Goal: Task Accomplishment & Management: Manage account settings

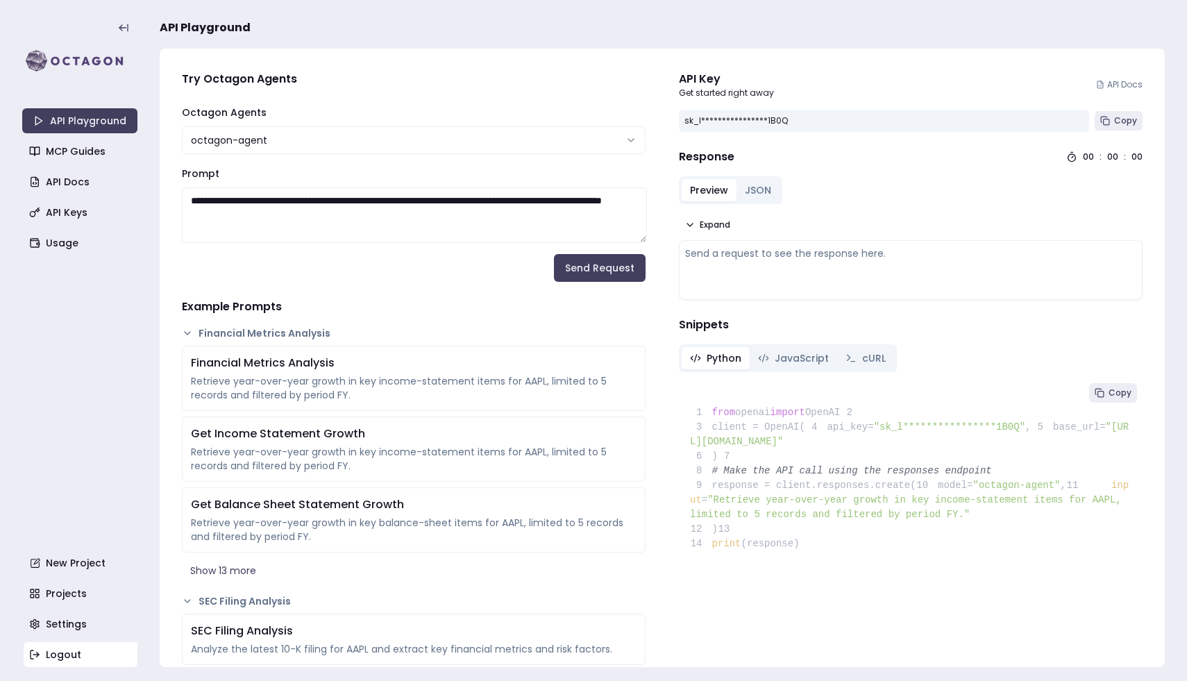
click at [78, 647] on link "Logout" at bounding box center [81, 654] width 115 height 25
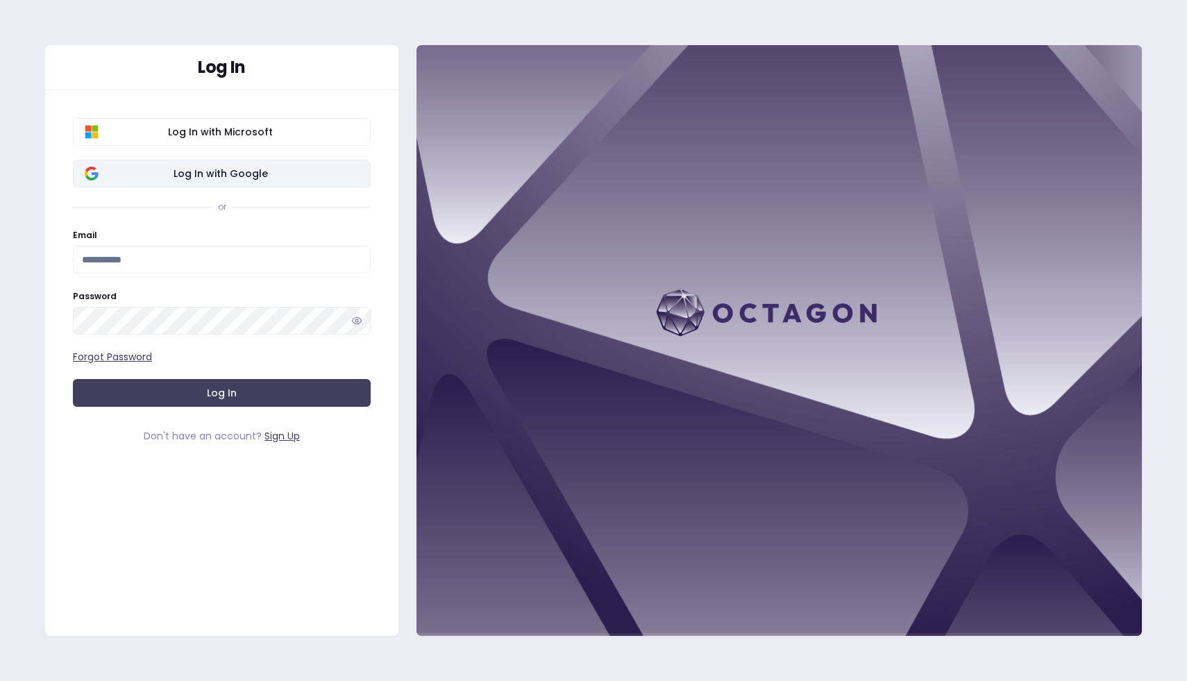
click at [238, 180] on span "Log In with Google" at bounding box center [220, 174] width 277 height 14
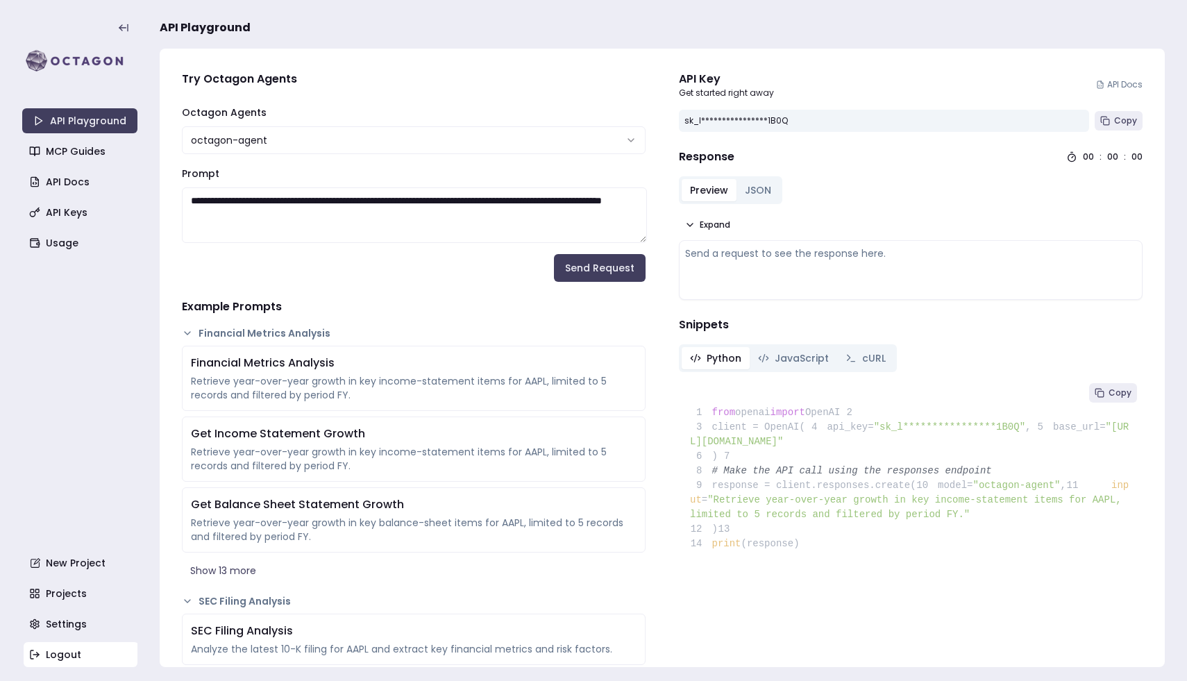
click at [81, 652] on link "Logout" at bounding box center [81, 654] width 115 height 25
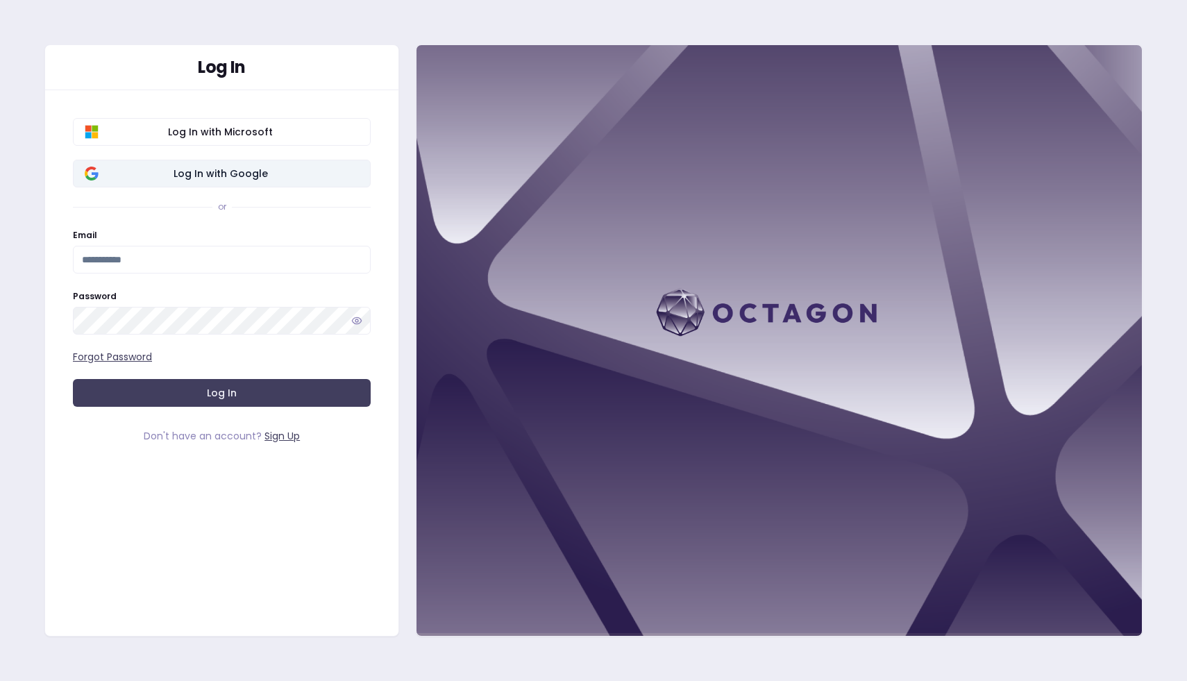
click at [193, 168] on span "Log In with Google" at bounding box center [220, 174] width 277 height 14
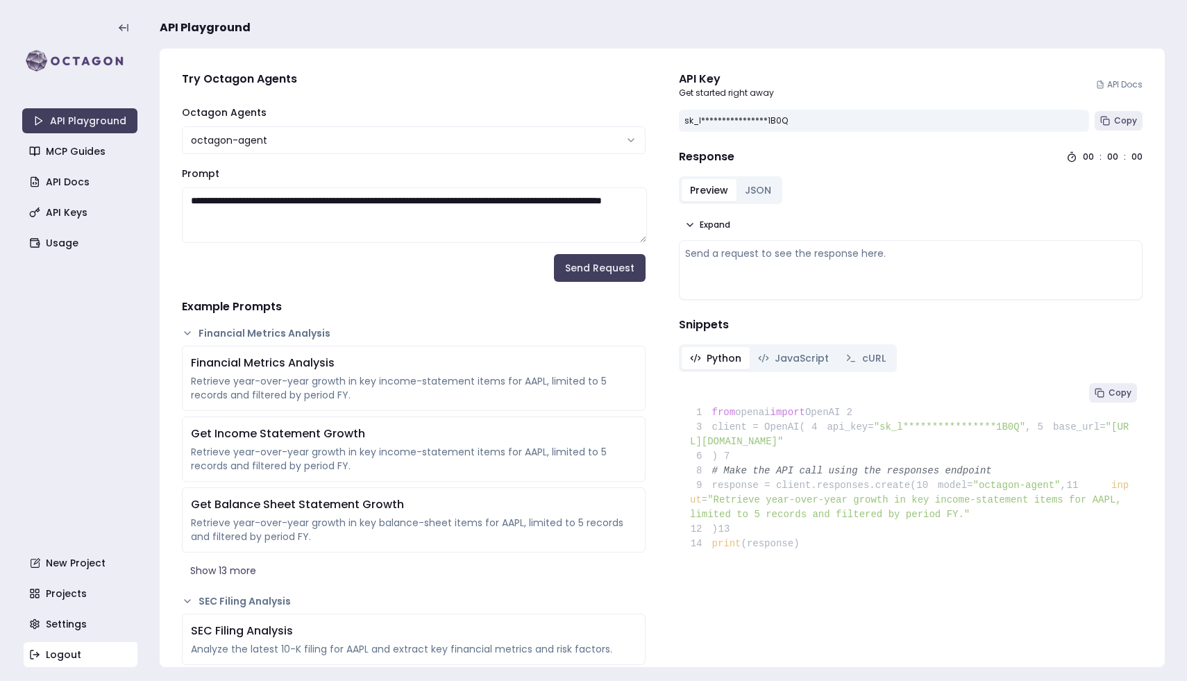
click at [82, 649] on link "Logout" at bounding box center [81, 654] width 115 height 25
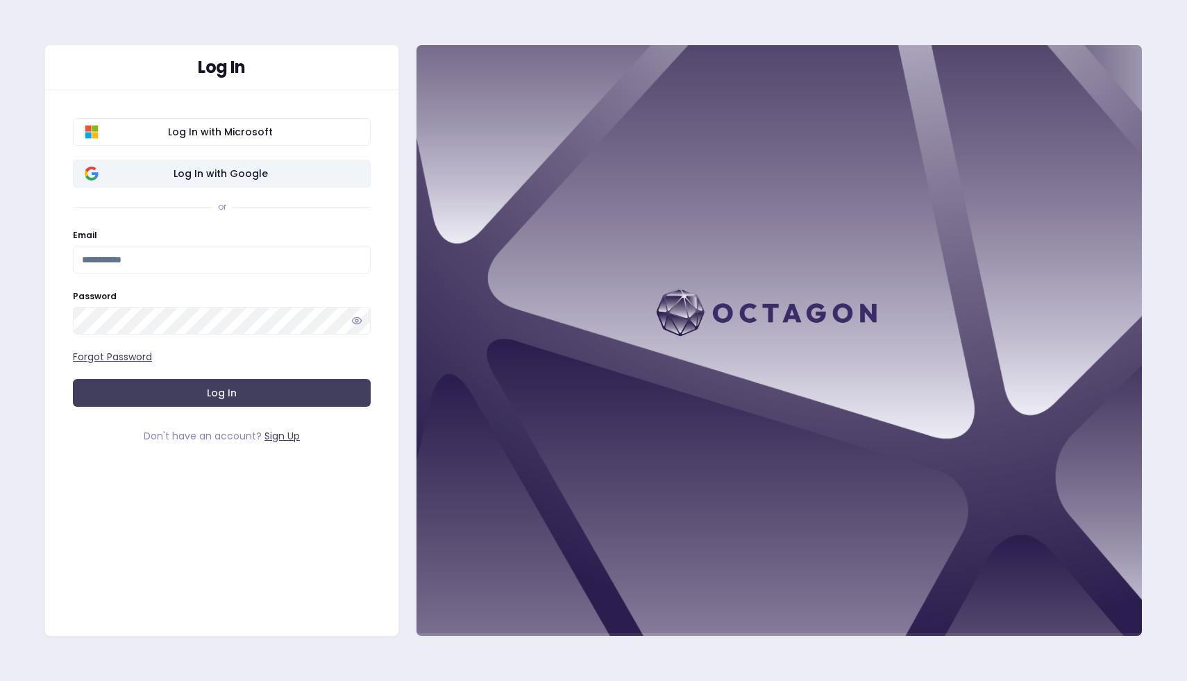
click at [265, 181] on button "Log In with Google" at bounding box center [222, 174] width 298 height 28
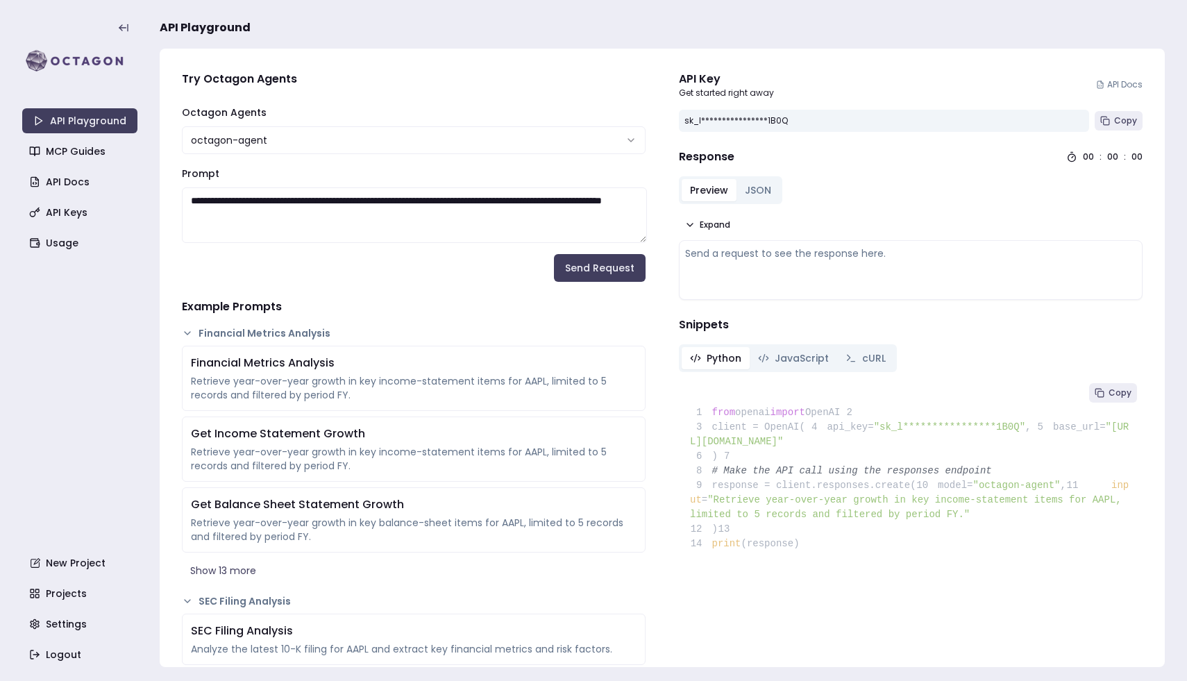
click at [71, 670] on aside "API Playground MCP Guides API Docs API Keys Usage New Project Projects Settings…" at bounding box center [79, 340] width 115 height 681
click at [70, 648] on link "Logout" at bounding box center [81, 654] width 115 height 25
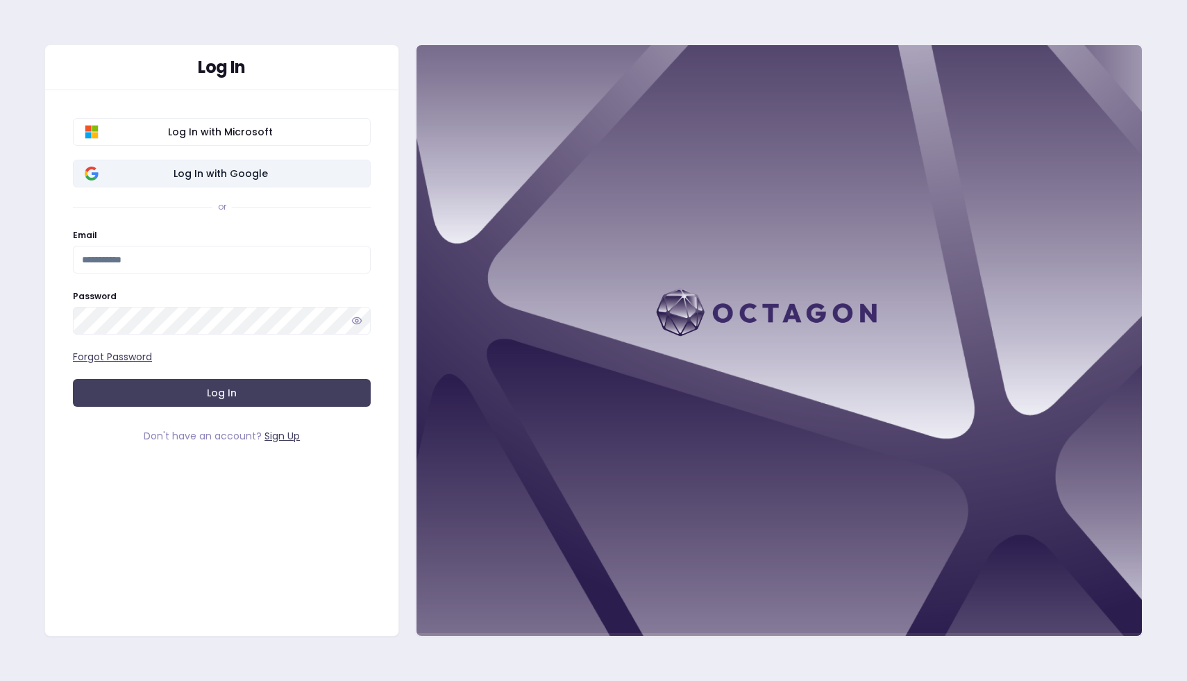
click at [231, 171] on span "Log In with Google" at bounding box center [220, 174] width 277 height 14
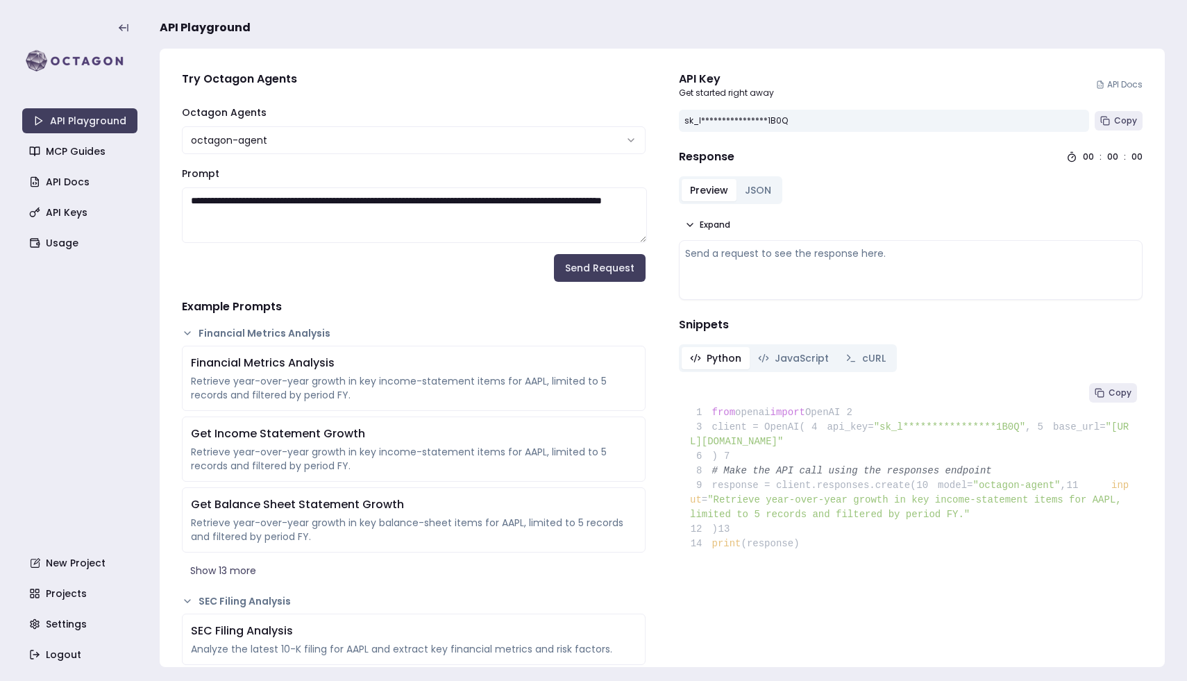
click at [518, 117] on div "**********" at bounding box center [414, 129] width 464 height 50
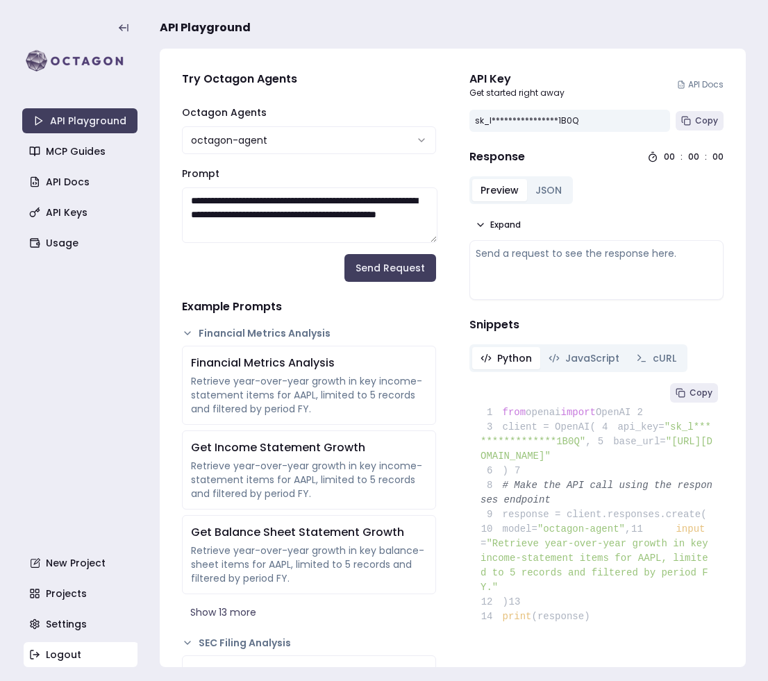
click at [78, 651] on link "Logout" at bounding box center [81, 654] width 115 height 25
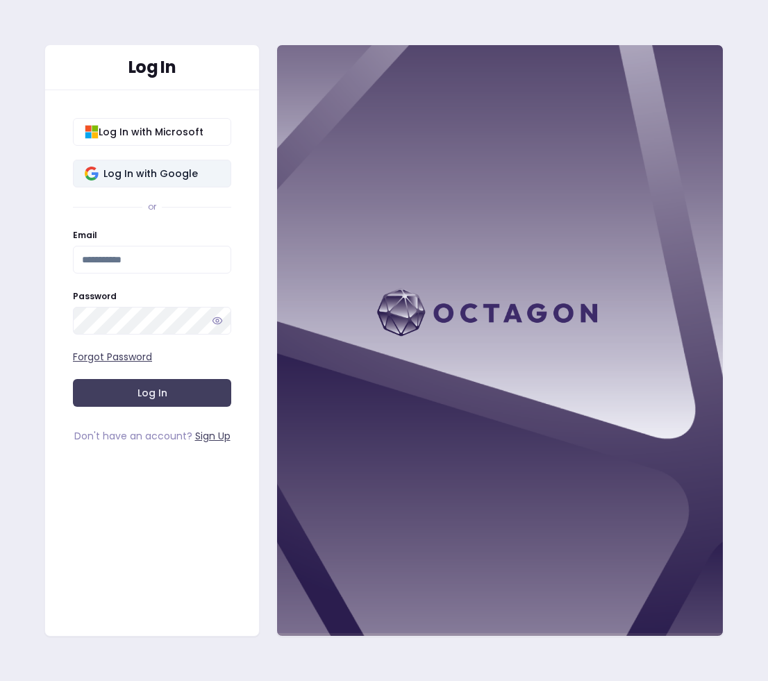
click at [153, 171] on span "Log In with Google" at bounding box center [150, 174] width 137 height 14
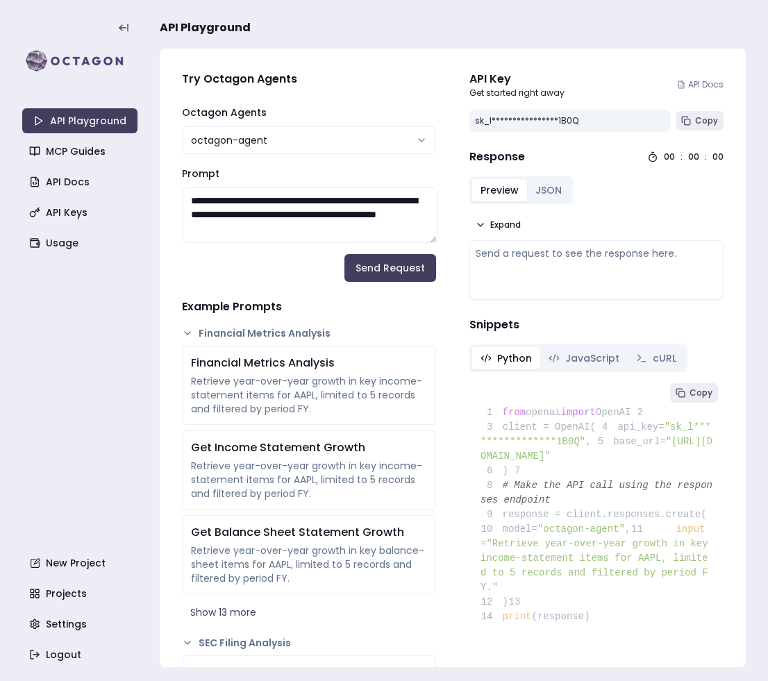
click at [226, 276] on form "**********" at bounding box center [309, 193] width 254 height 178
click at [82, 648] on link "Logout" at bounding box center [81, 654] width 115 height 25
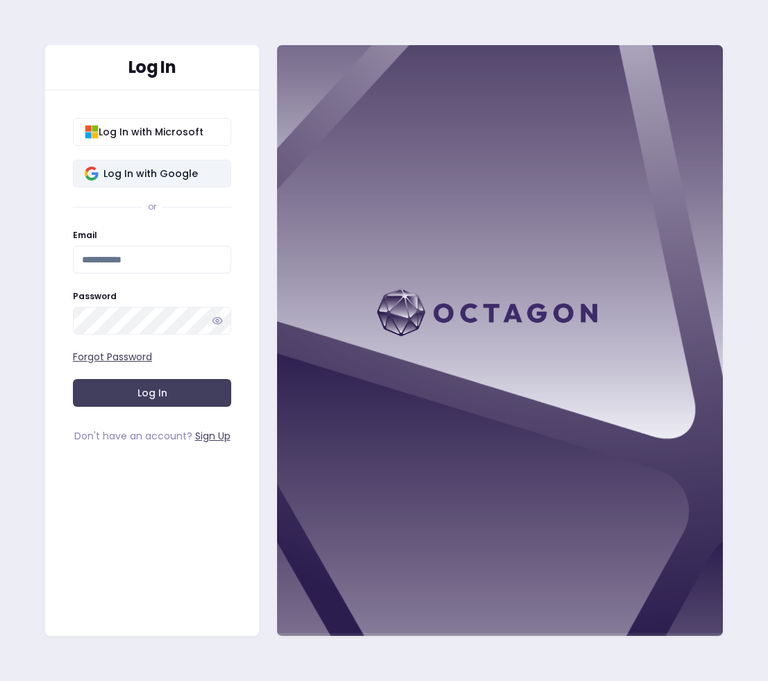
click at [137, 169] on span "Log In with Google" at bounding box center [150, 174] width 137 height 14
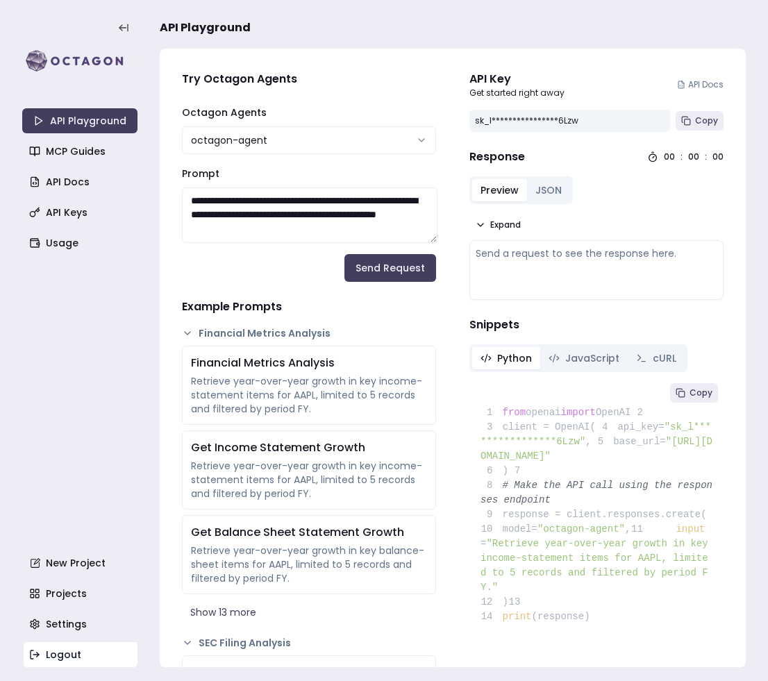
click at [62, 651] on link "Logout" at bounding box center [81, 654] width 115 height 25
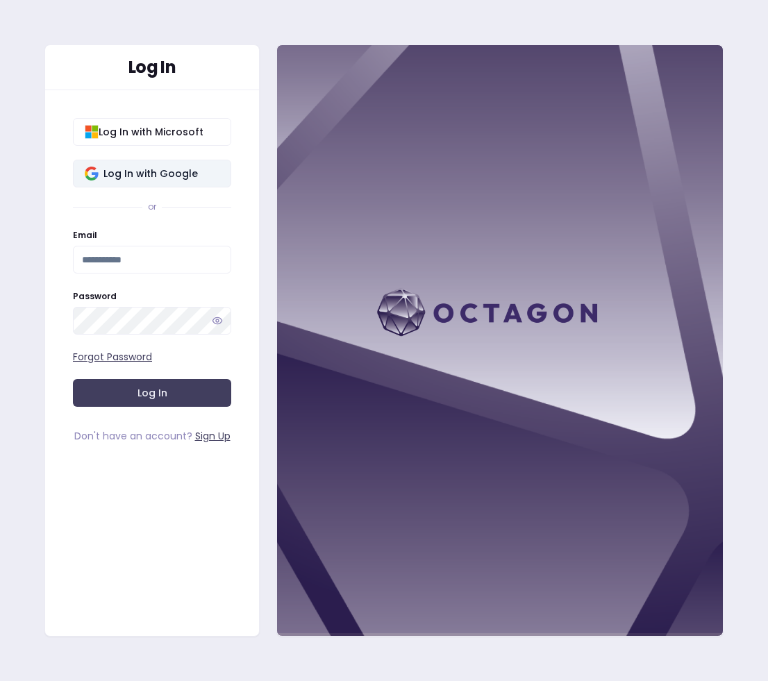
click at [180, 176] on span "Log In with Google" at bounding box center [150, 174] width 137 height 14
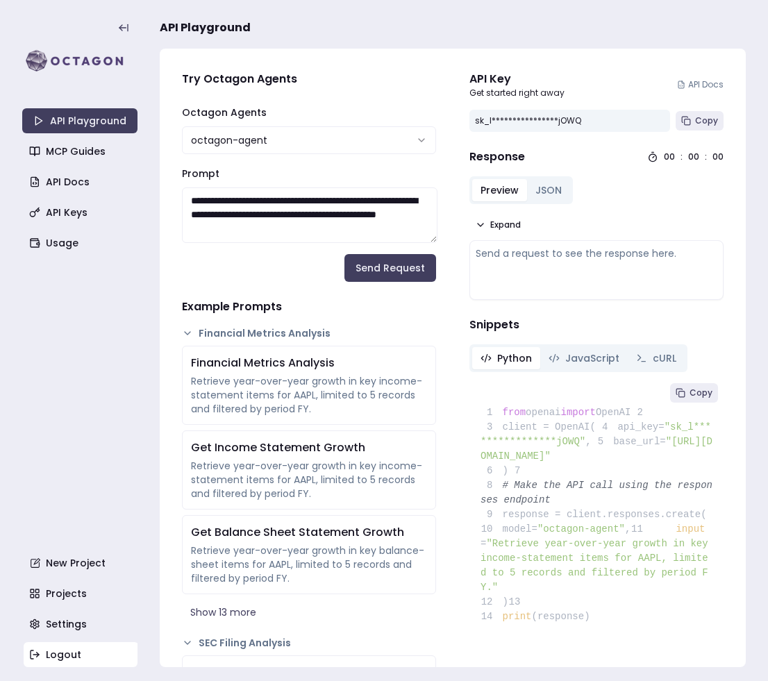
click at [71, 657] on link "Logout" at bounding box center [81, 654] width 115 height 25
click at [81, 657] on link "Logout" at bounding box center [81, 654] width 115 height 25
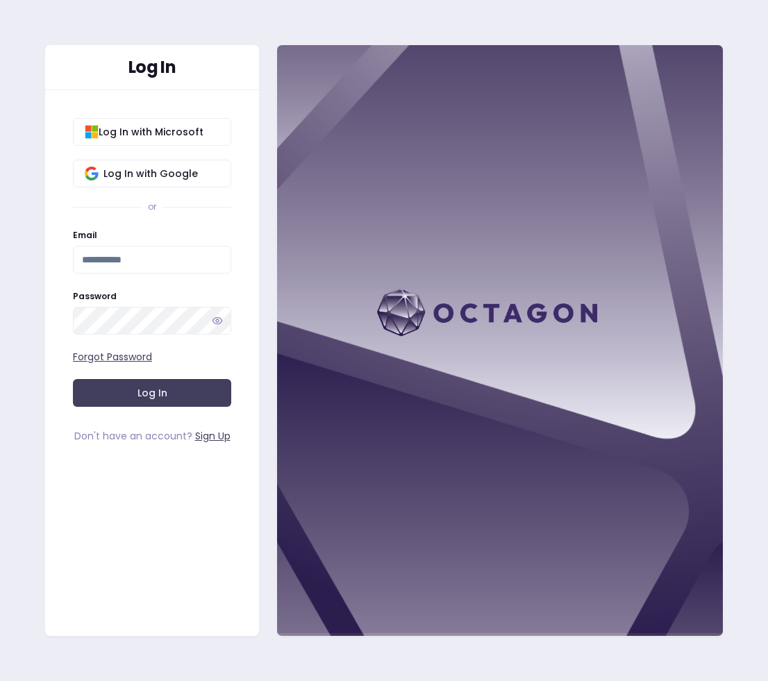
click at [202, 10] on div "Log In Log In with Microsoft Log In with Google or Email Password Forgot Passwo…" at bounding box center [384, 340] width 768 height 681
click at [200, 218] on div "Log In with Microsoft Log In with Google or Email Password Forgot Password Log …" at bounding box center [152, 274] width 214 height 369
click at [175, 171] on span "Log In with Google" at bounding box center [150, 174] width 137 height 14
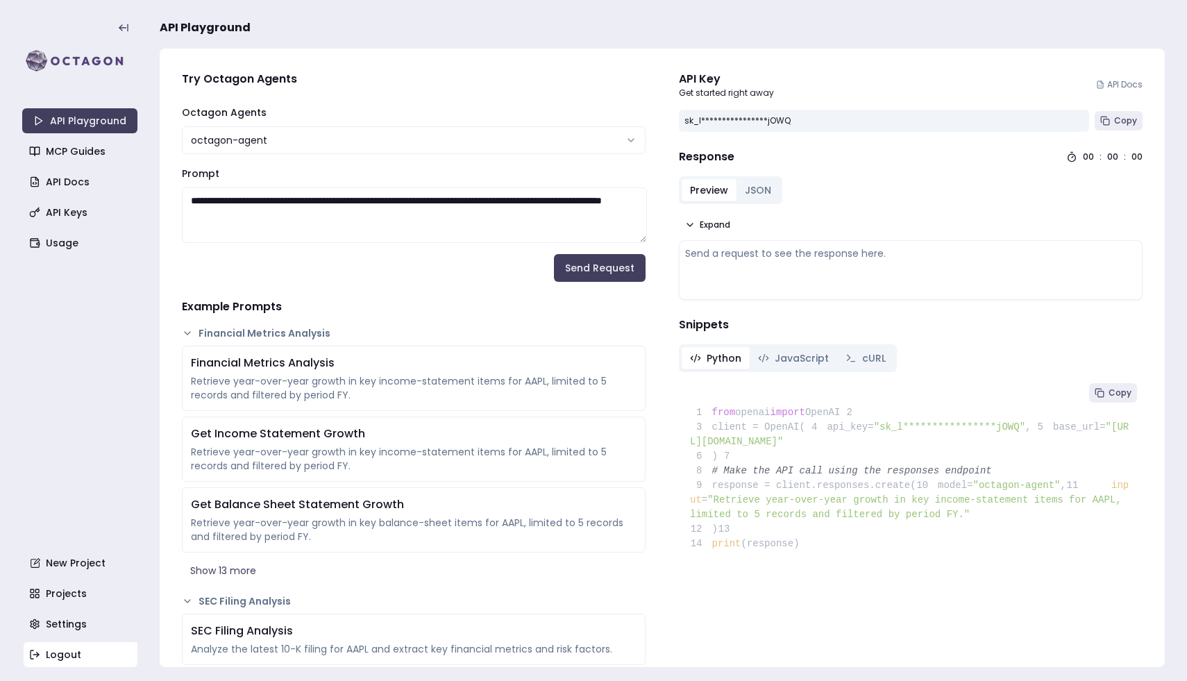
click at [88, 649] on link "Logout" at bounding box center [81, 654] width 115 height 25
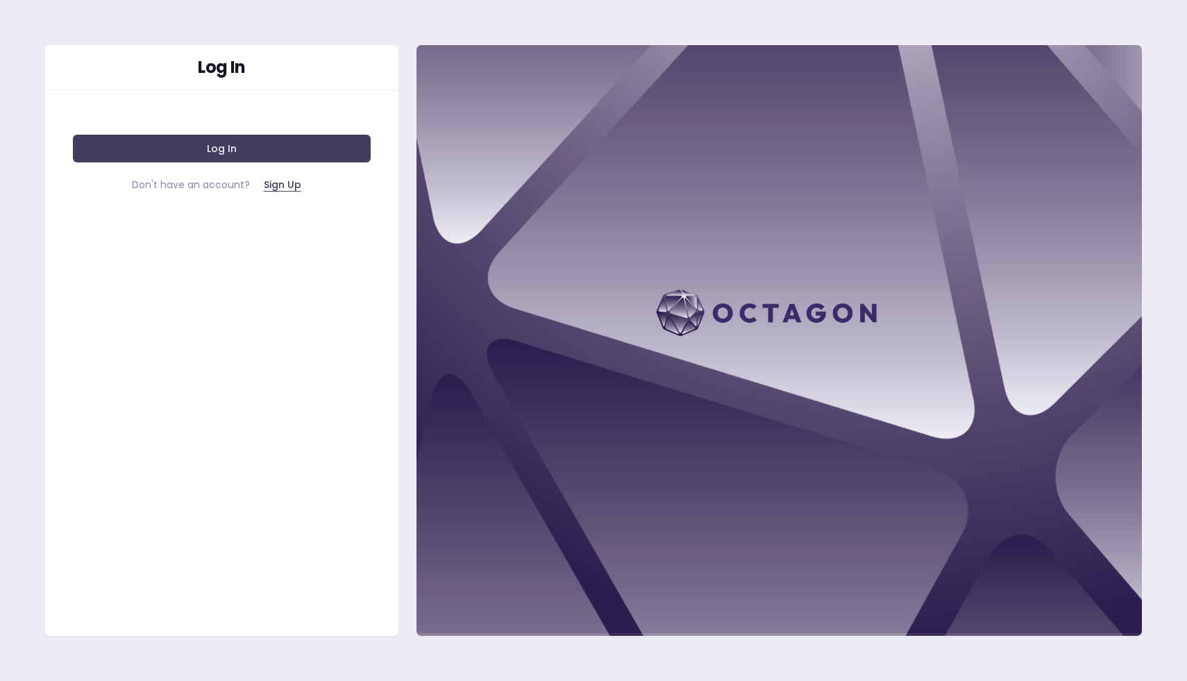
click at [335, 348] on div "Log In Log In Don't have an account? Sign Up" at bounding box center [221, 340] width 355 height 592
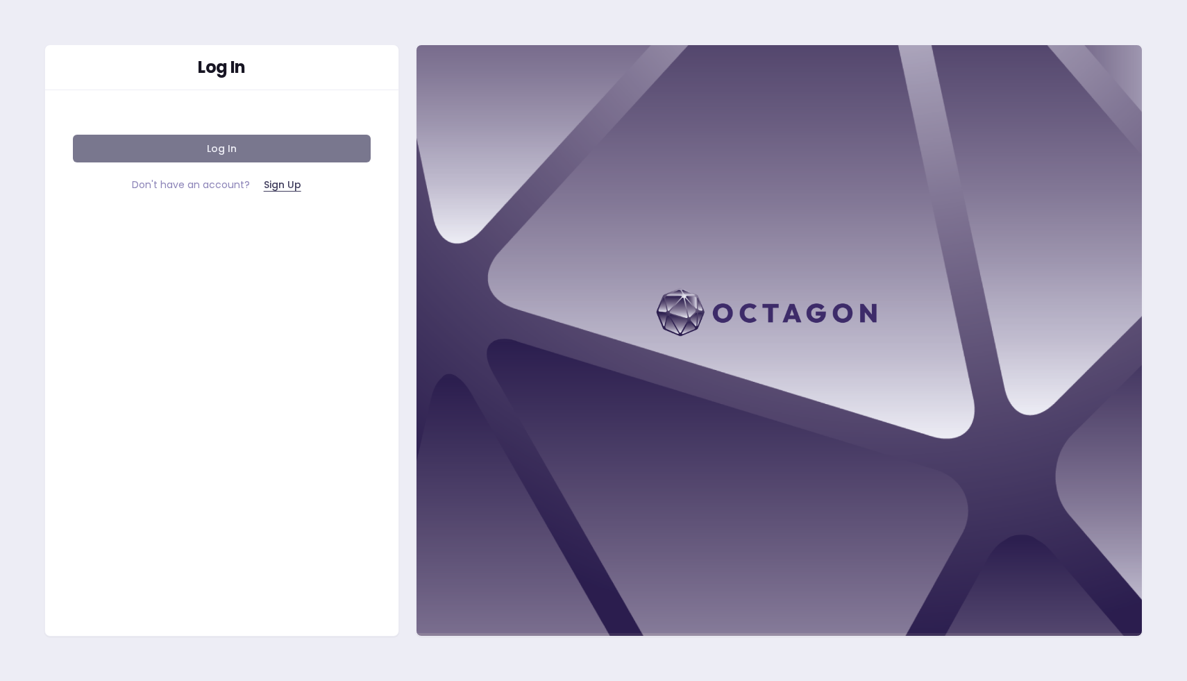
click at [186, 151] on button "Log In" at bounding box center [222, 149] width 298 height 28
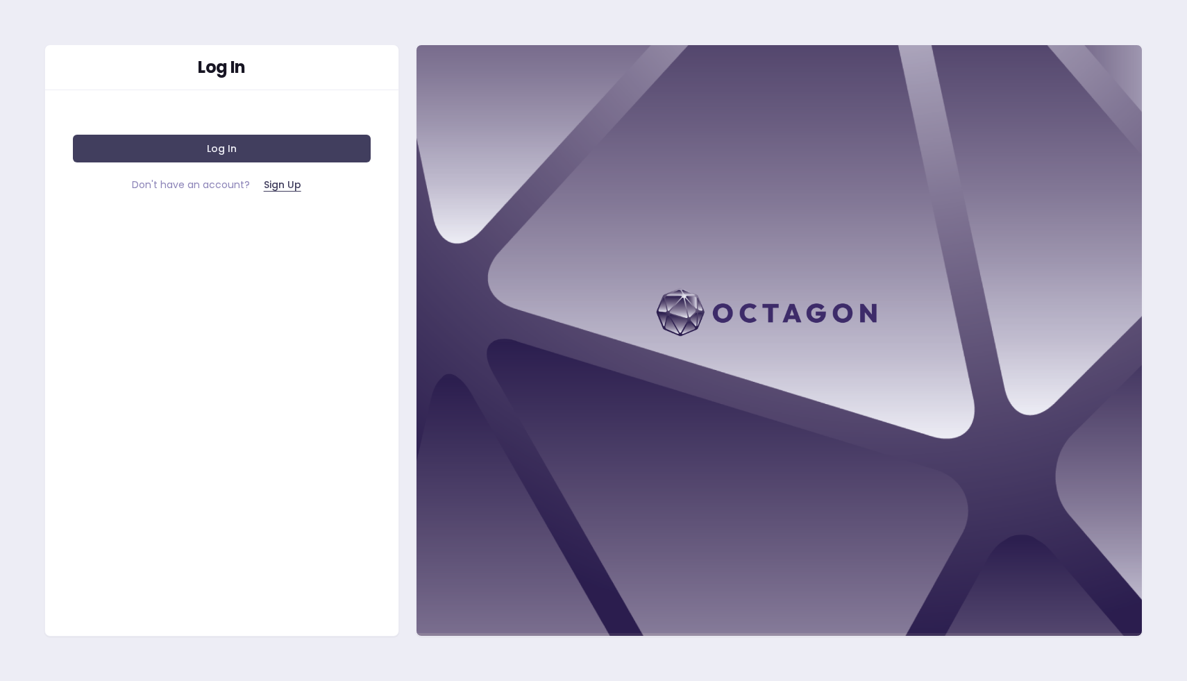
click at [141, 155] on button "Log In" at bounding box center [222, 149] width 298 height 28
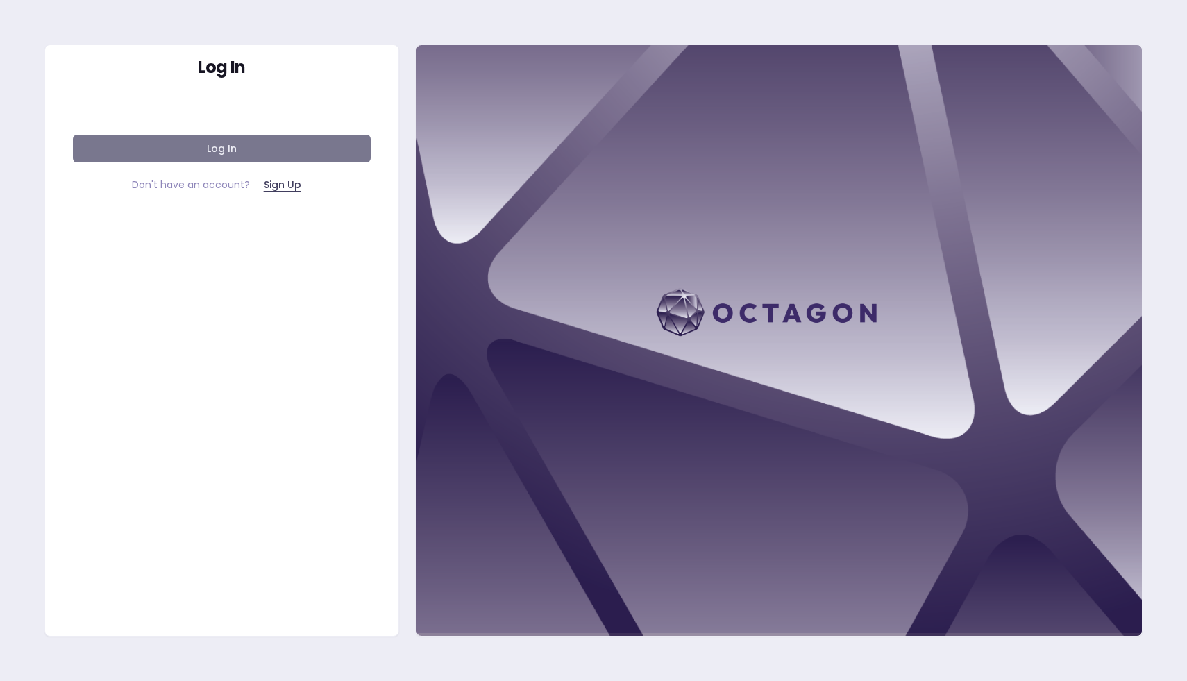
click at [283, 158] on button "Log In" at bounding box center [222, 149] width 298 height 28
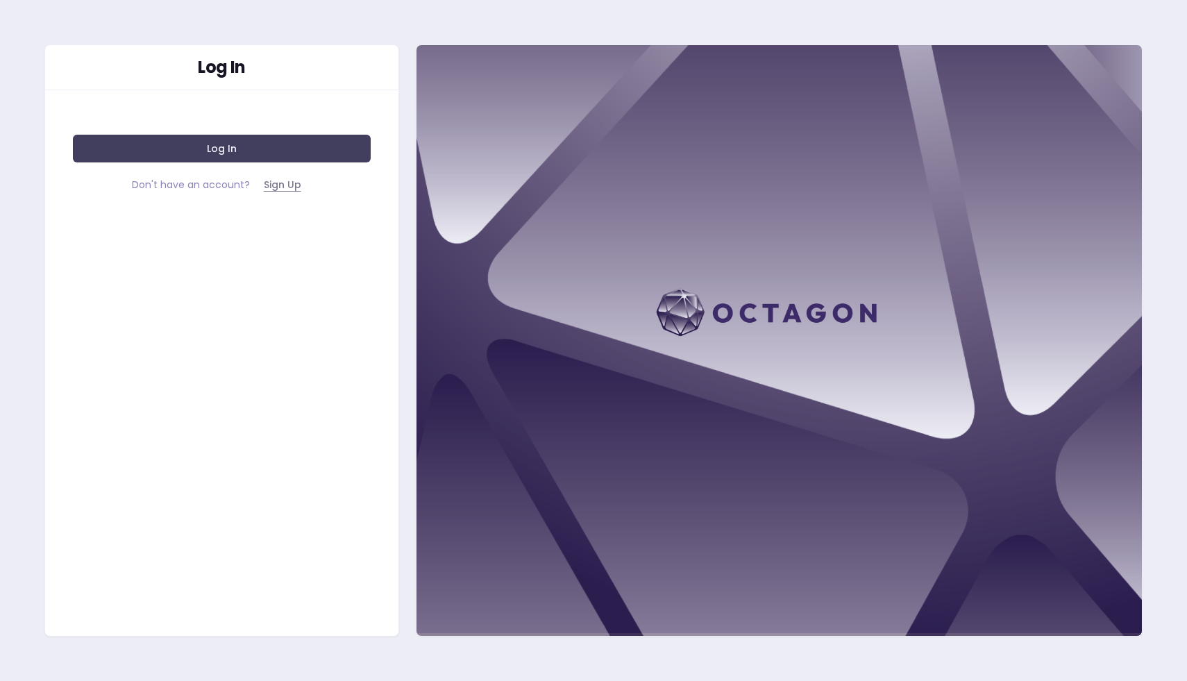
click at [292, 187] on button "Sign Up" at bounding box center [283, 185] width 60 height 28
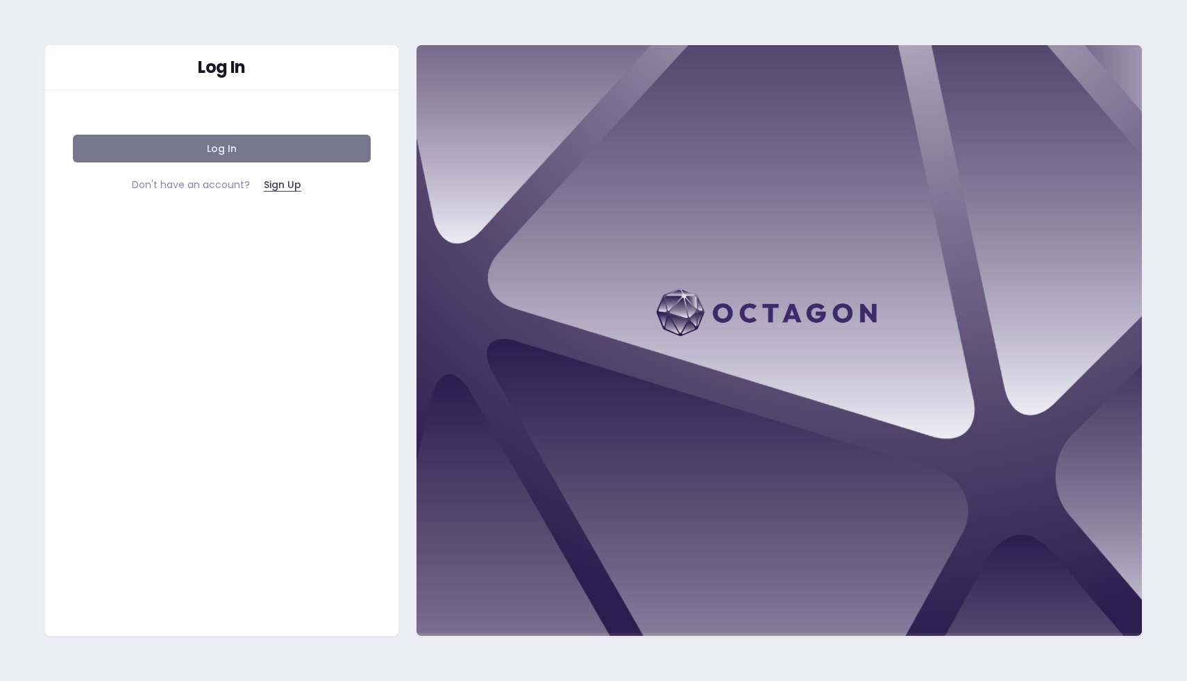
click at [243, 142] on button "Log In" at bounding box center [222, 149] width 298 height 28
click at [295, 149] on button "Log In" at bounding box center [222, 149] width 298 height 28
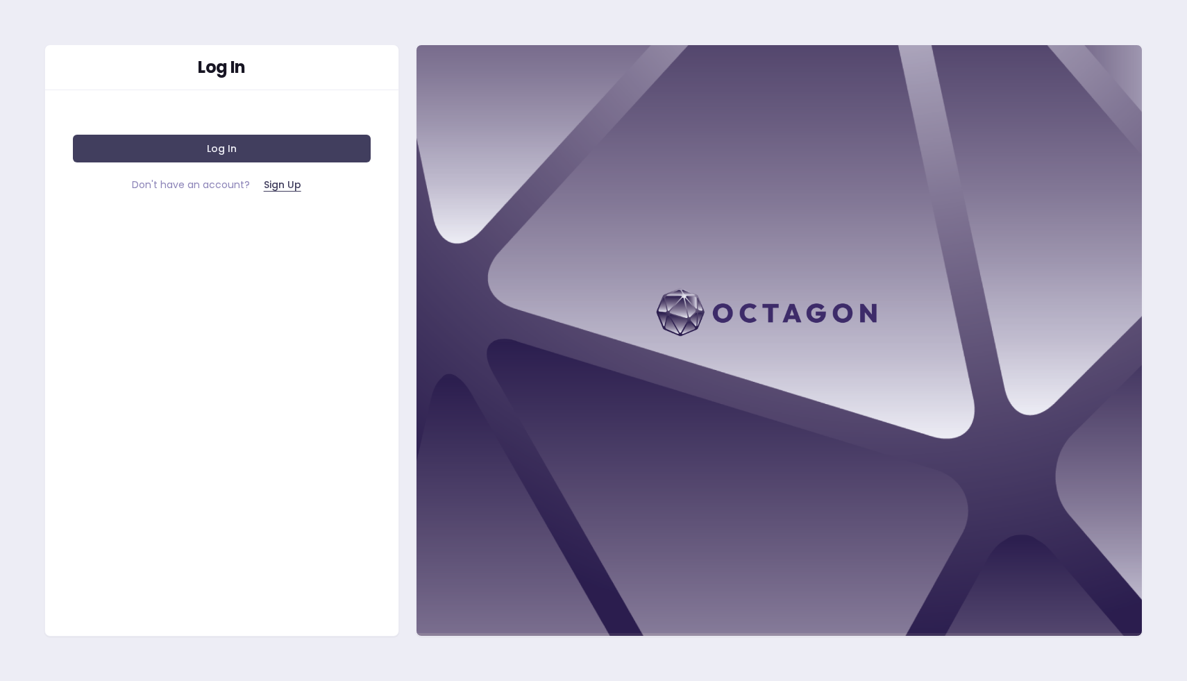
click at [217, 169] on div "Log In Don't have an account? Sign Up" at bounding box center [221, 152] width 353 height 125
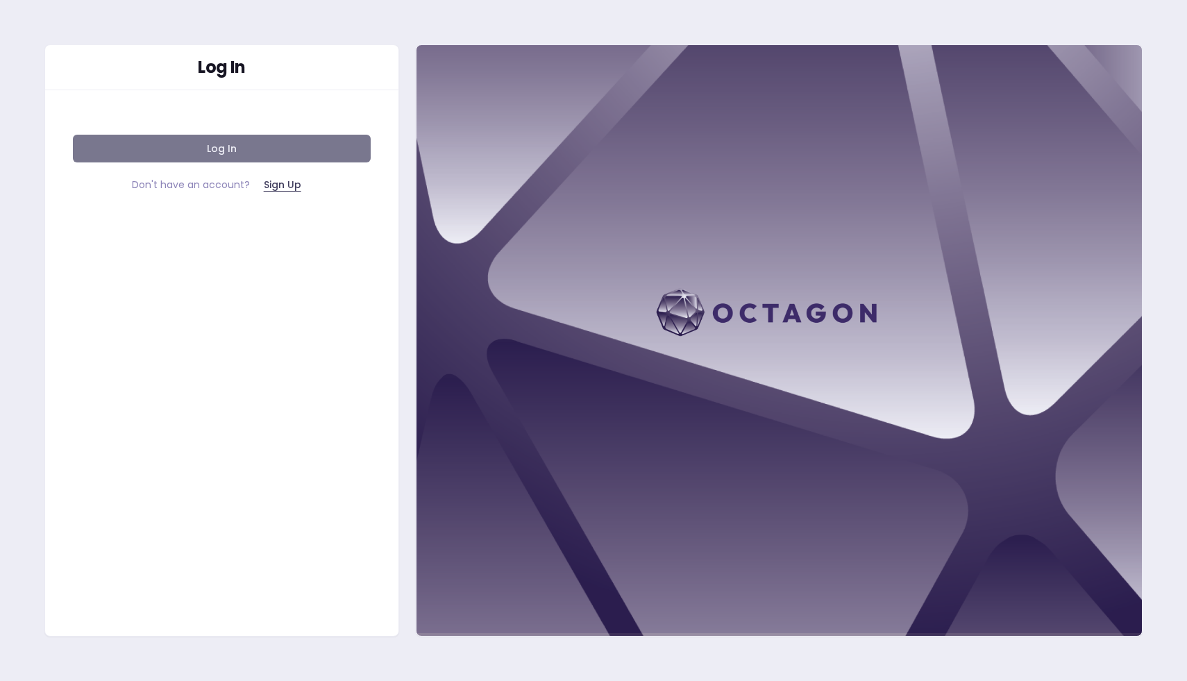
click at [217, 149] on button "Log In" at bounding box center [222, 149] width 298 height 28
click at [228, 146] on button "Log In" at bounding box center [222, 149] width 298 height 28
click at [310, 158] on button "Log In" at bounding box center [222, 149] width 298 height 28
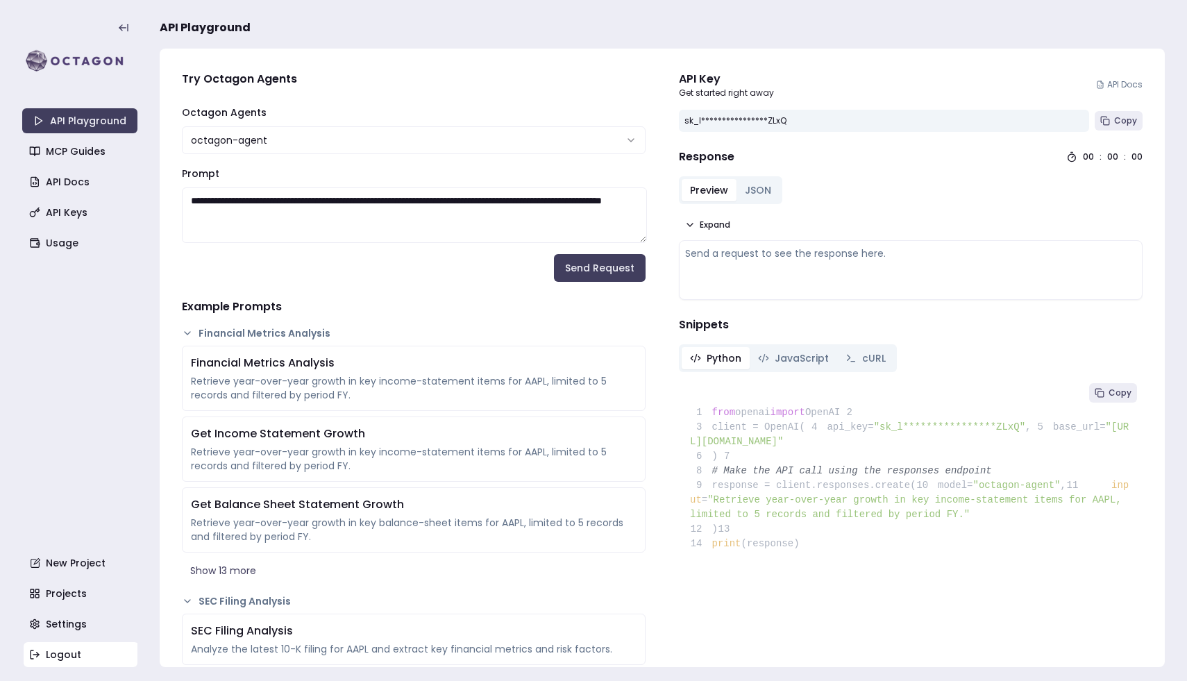
click at [68, 648] on link "Logout" at bounding box center [81, 654] width 115 height 25
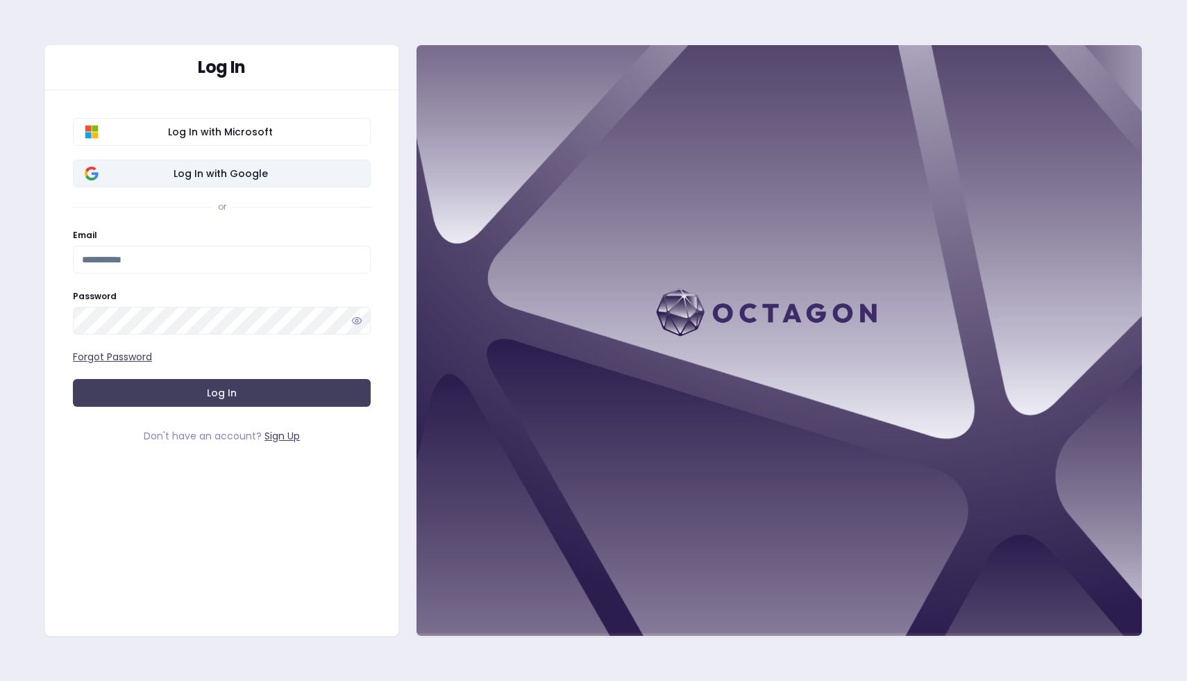
click at [230, 180] on span "Log In with Google" at bounding box center [220, 174] width 277 height 14
click at [248, 167] on span "Log In with Google" at bounding box center [220, 174] width 277 height 14
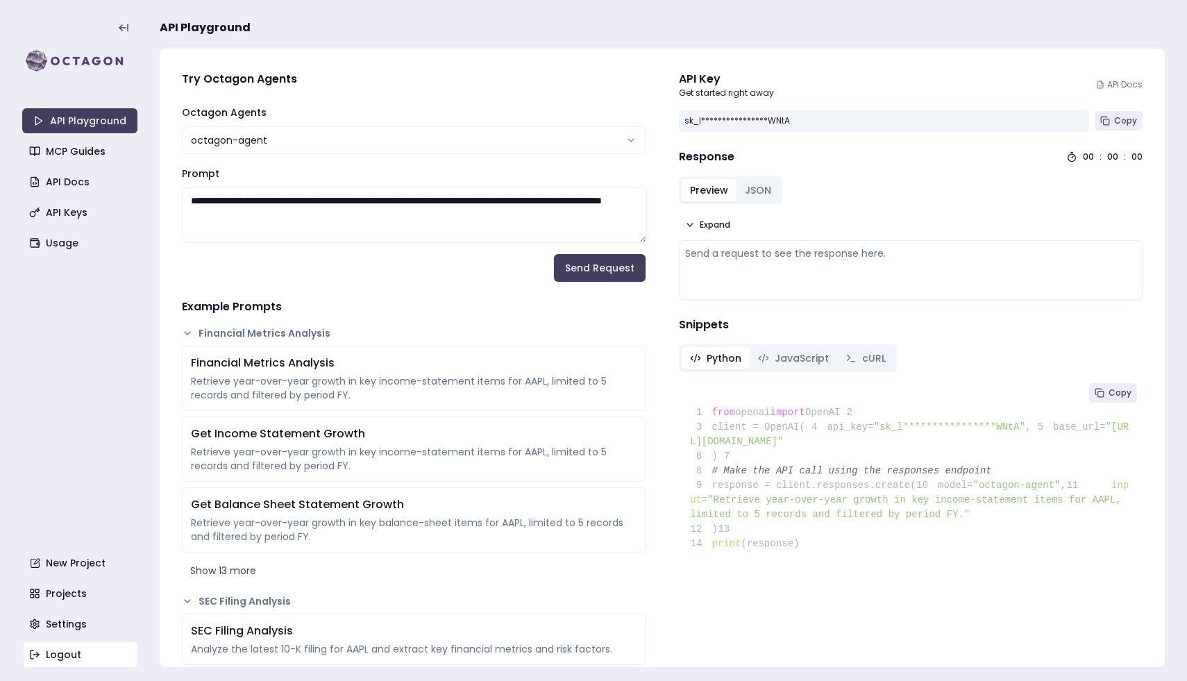
click at [90, 657] on link "Logout" at bounding box center [81, 654] width 115 height 25
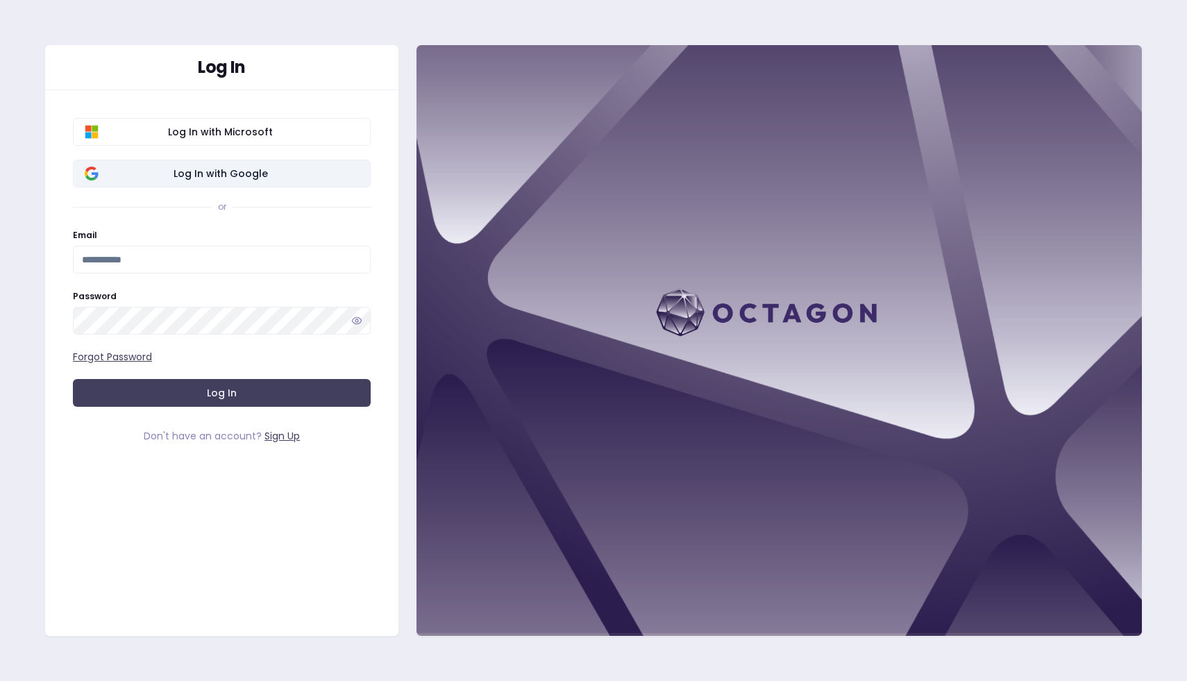
click at [180, 183] on button "Log In with Google" at bounding box center [222, 174] width 298 height 28
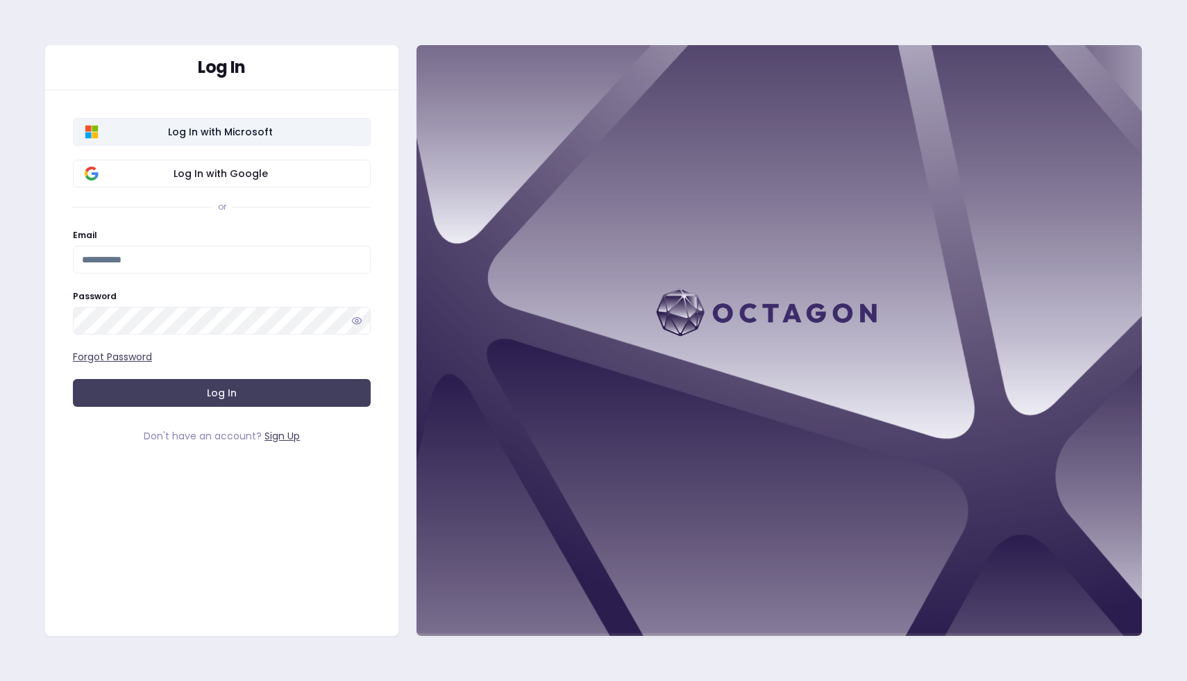
click at [178, 133] on span "Log In with Microsoft" at bounding box center [220, 132] width 277 height 14
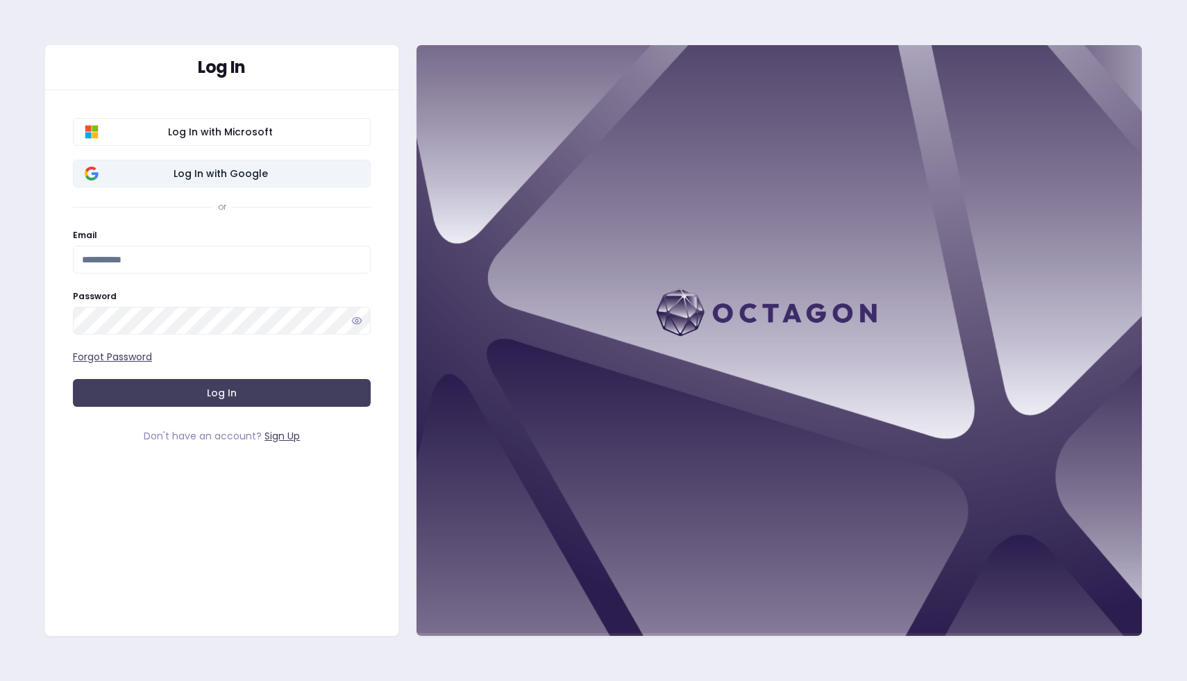
click at [219, 167] on span "Log In with Google" at bounding box center [220, 174] width 277 height 14
click at [301, 174] on span "Log In with Google" at bounding box center [220, 174] width 277 height 14
